Goal: Task Accomplishment & Management: Use online tool/utility

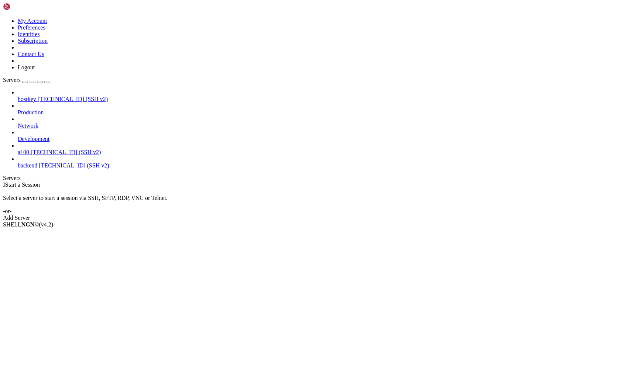
click at [48, 149] on span "[TECHNICAL_ID] (SSH v2)" at bounding box center [66, 152] width 70 height 6
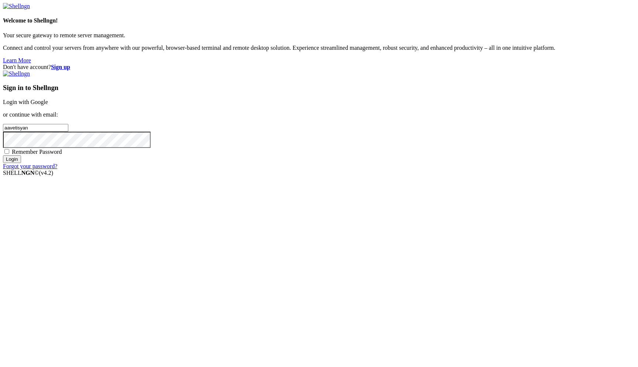
click at [48, 105] on link "Login with Google" at bounding box center [25, 102] width 45 height 6
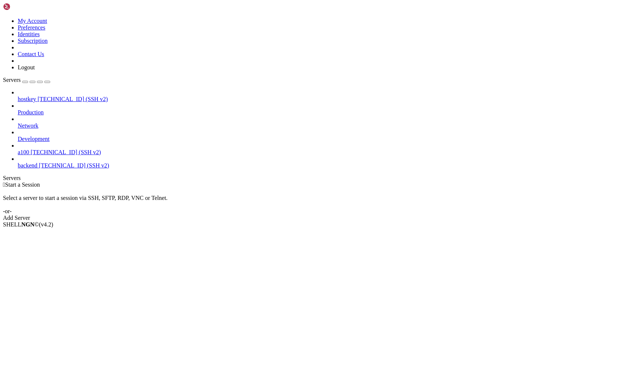
click at [29, 149] on span "a100" at bounding box center [23, 152] width 11 height 6
